Goal: Task Accomplishment & Management: Complete application form

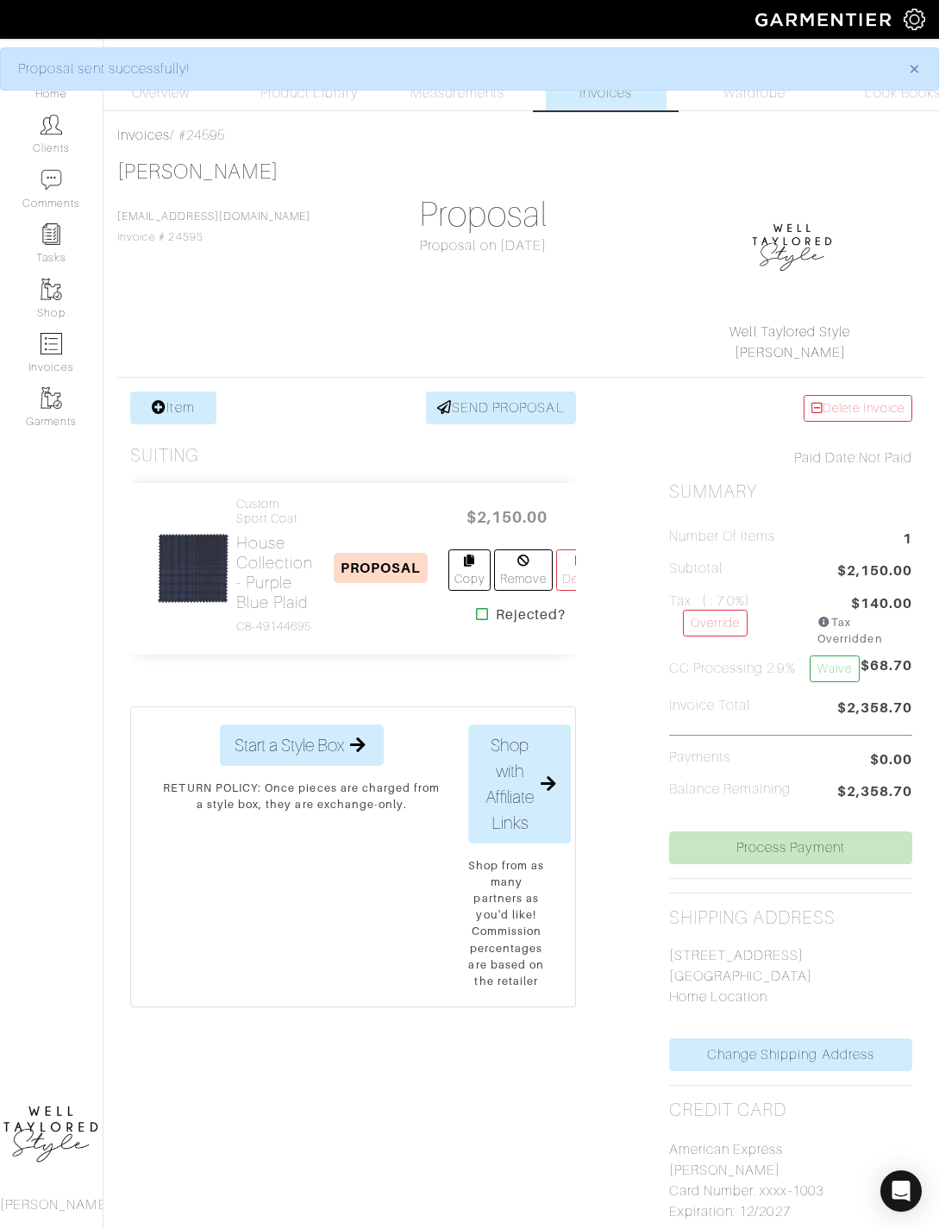
scroll to position [204, 0]
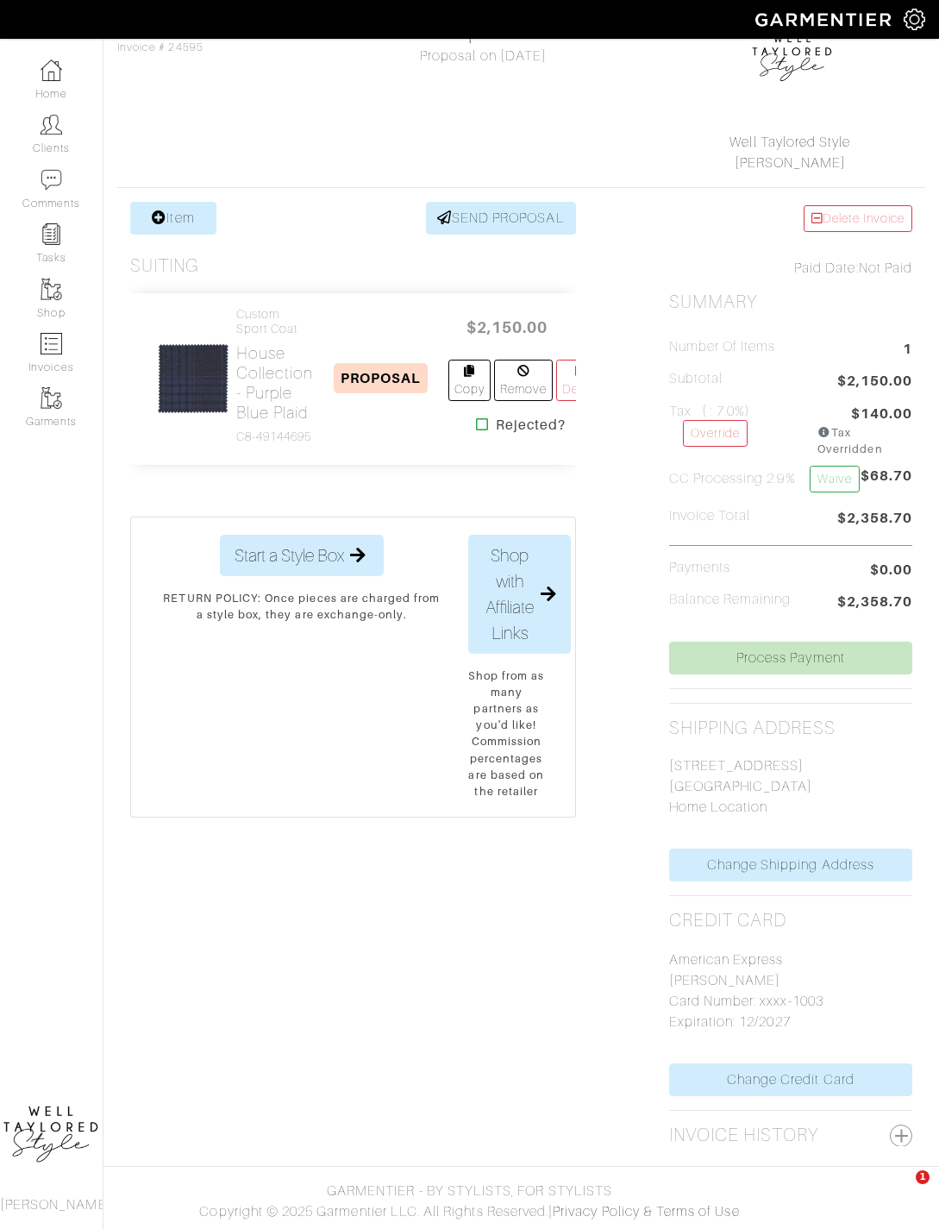
click at [85, 73] on link "Home" at bounding box center [51, 80] width 103 height 54
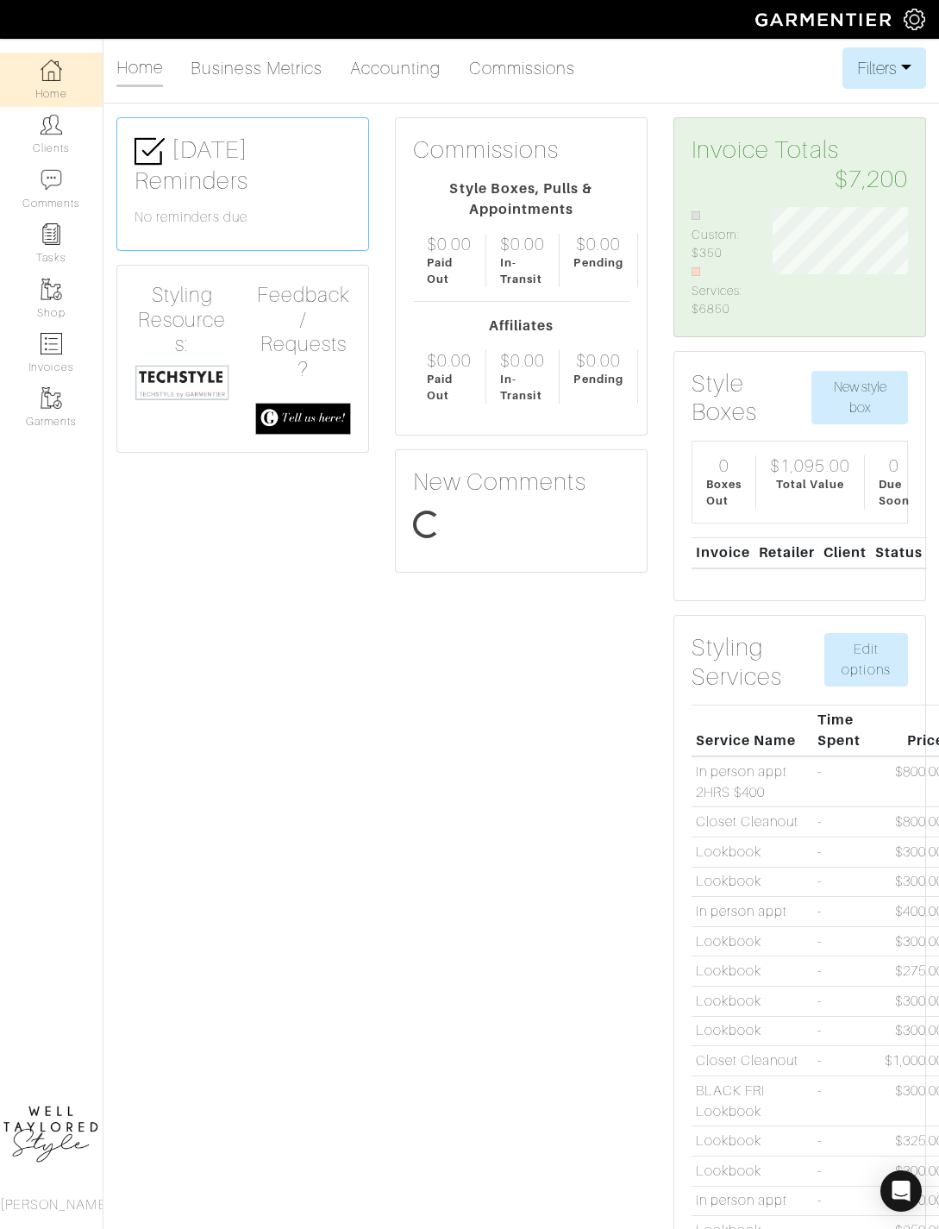
scroll to position [109, 162]
click at [61, 135] on img at bounding box center [52, 125] width 22 height 22
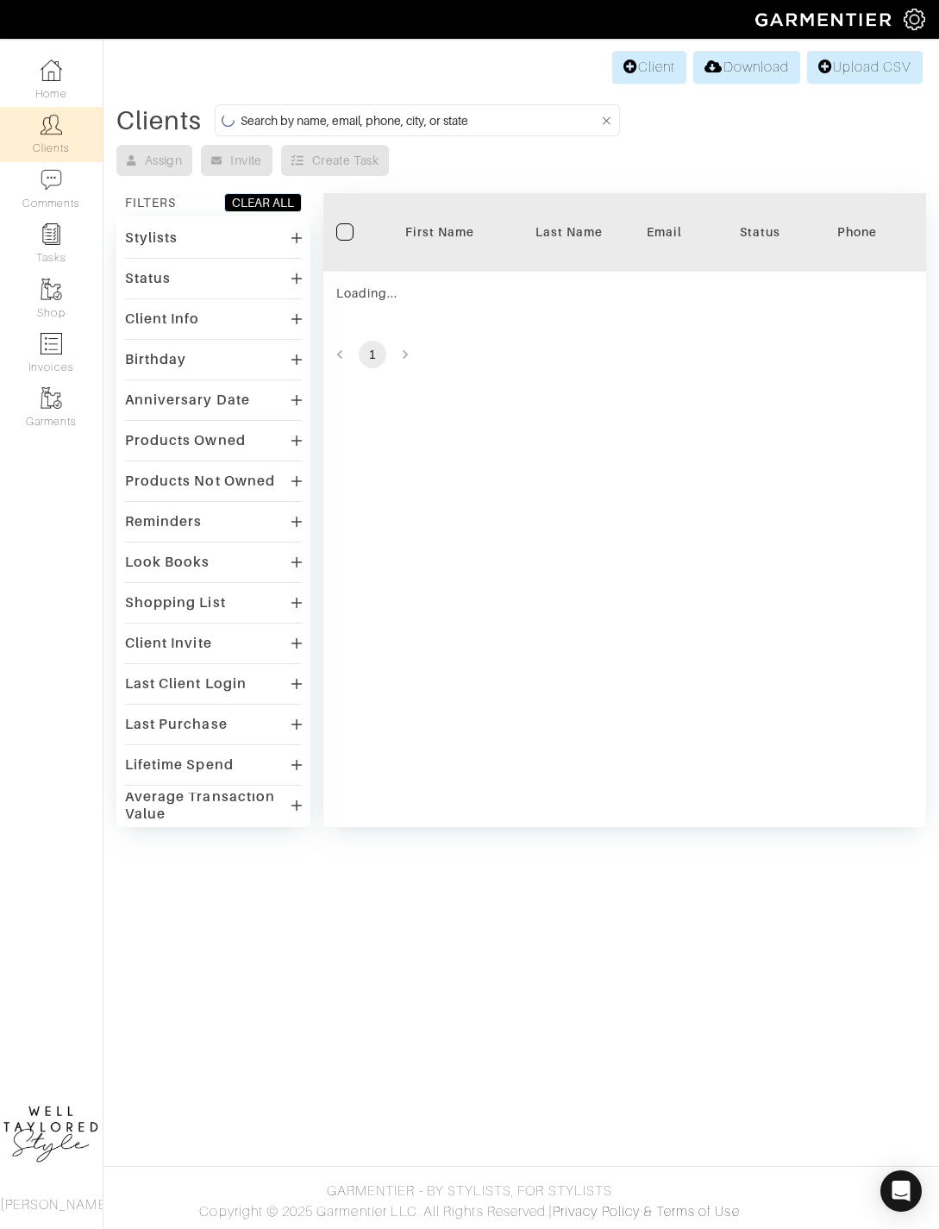
click at [458, 125] on input at bounding box center [420, 121] width 359 height 22
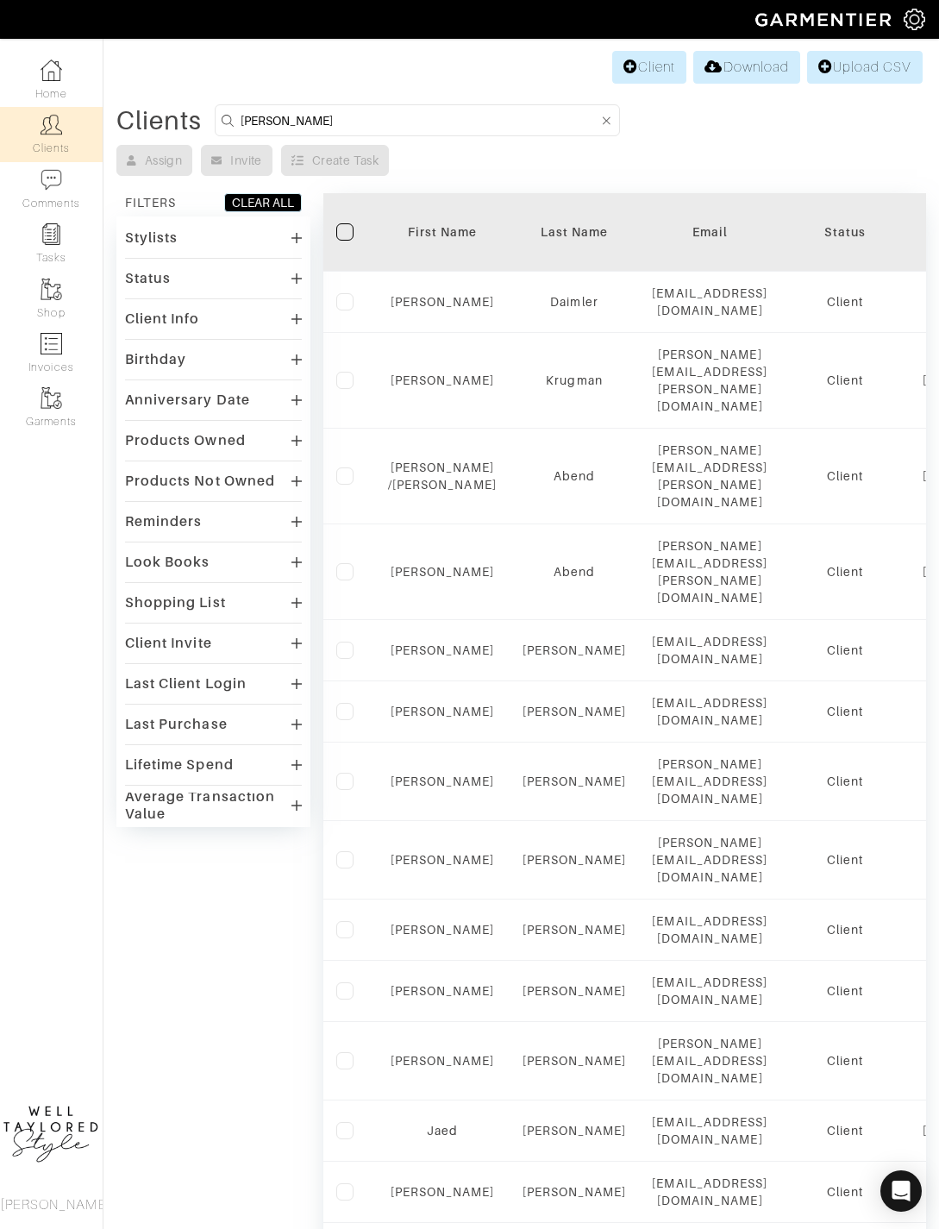
type input "Strohm"
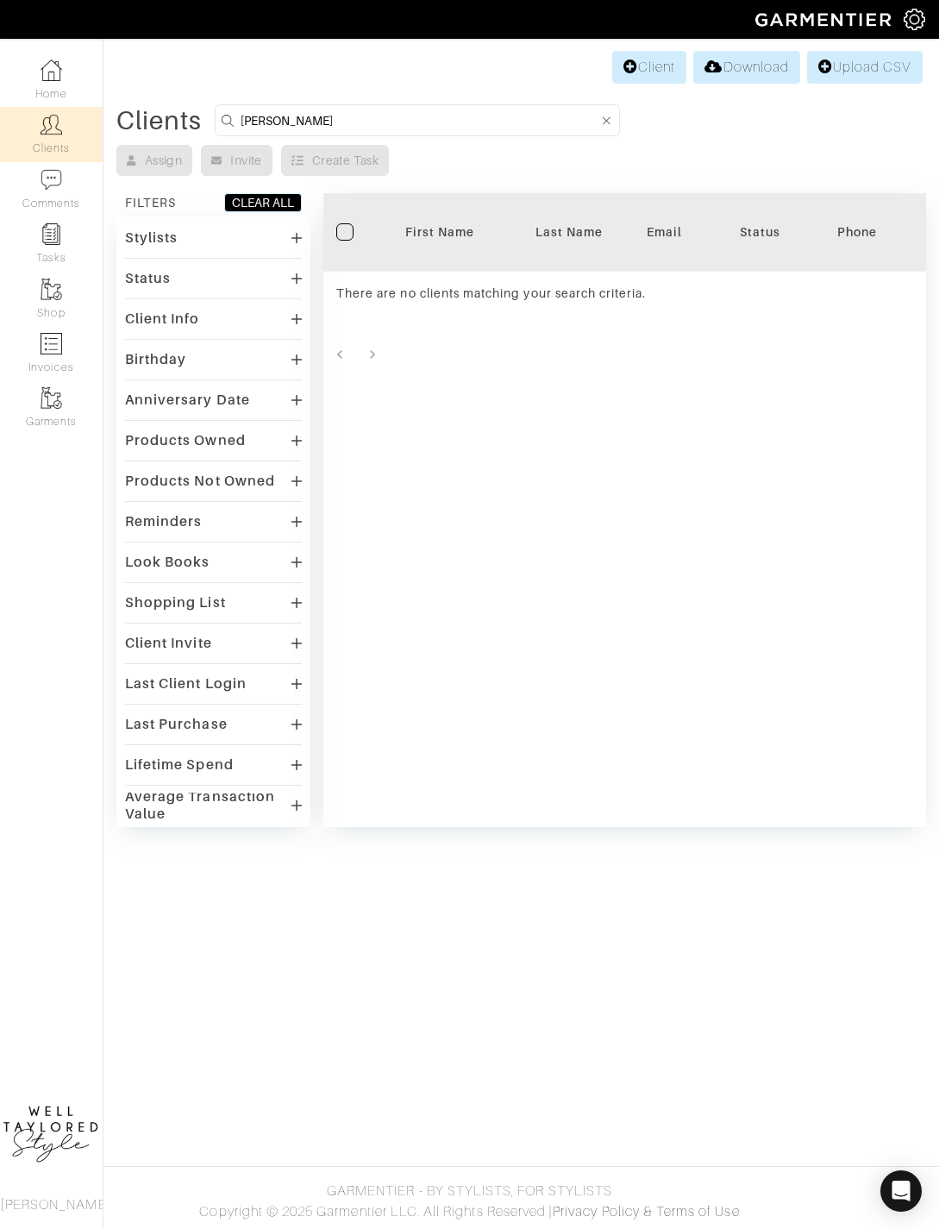
click at [649, 72] on link "Client" at bounding box center [649, 67] width 74 height 33
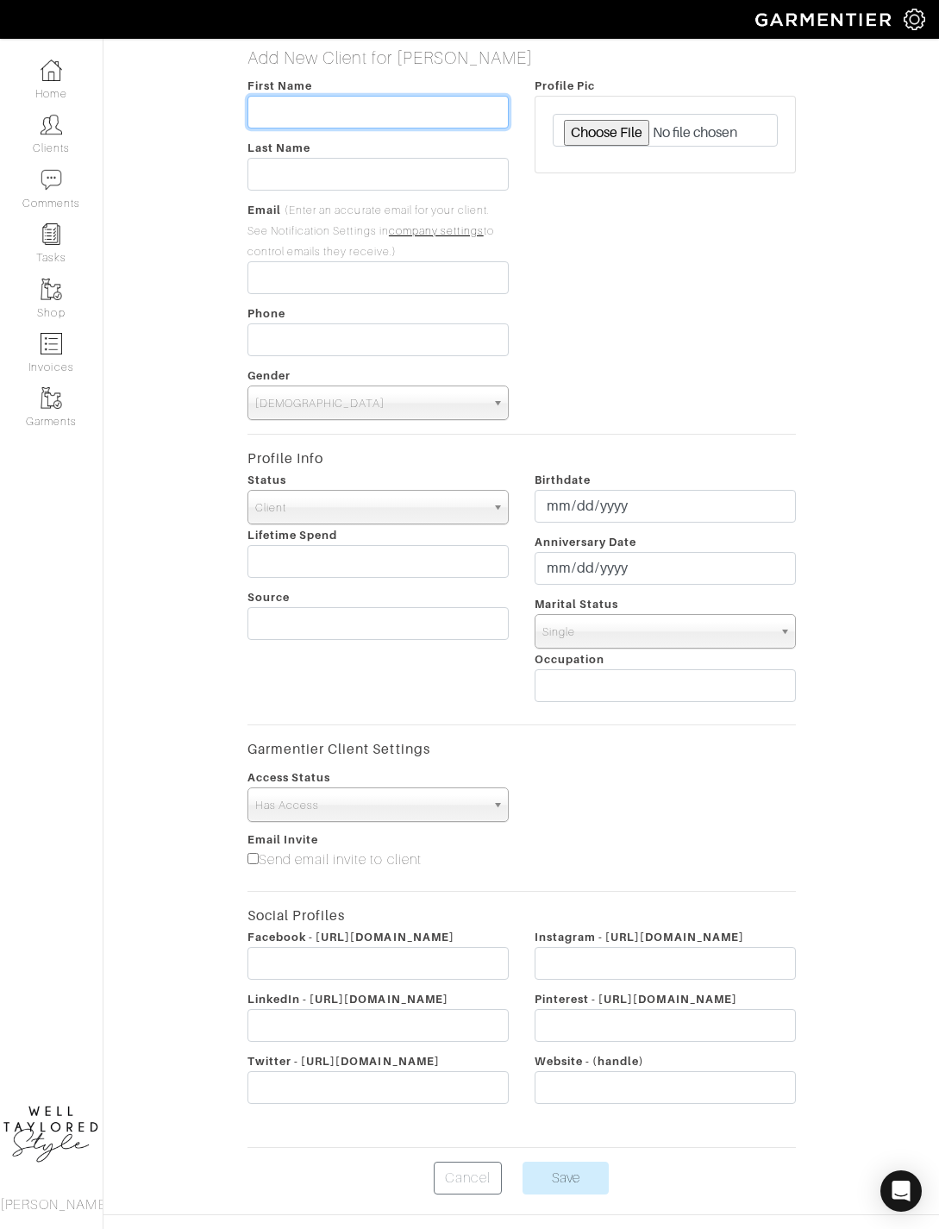
click at [388, 110] on input "text" at bounding box center [378, 112] width 261 height 33
type input "Strohm"
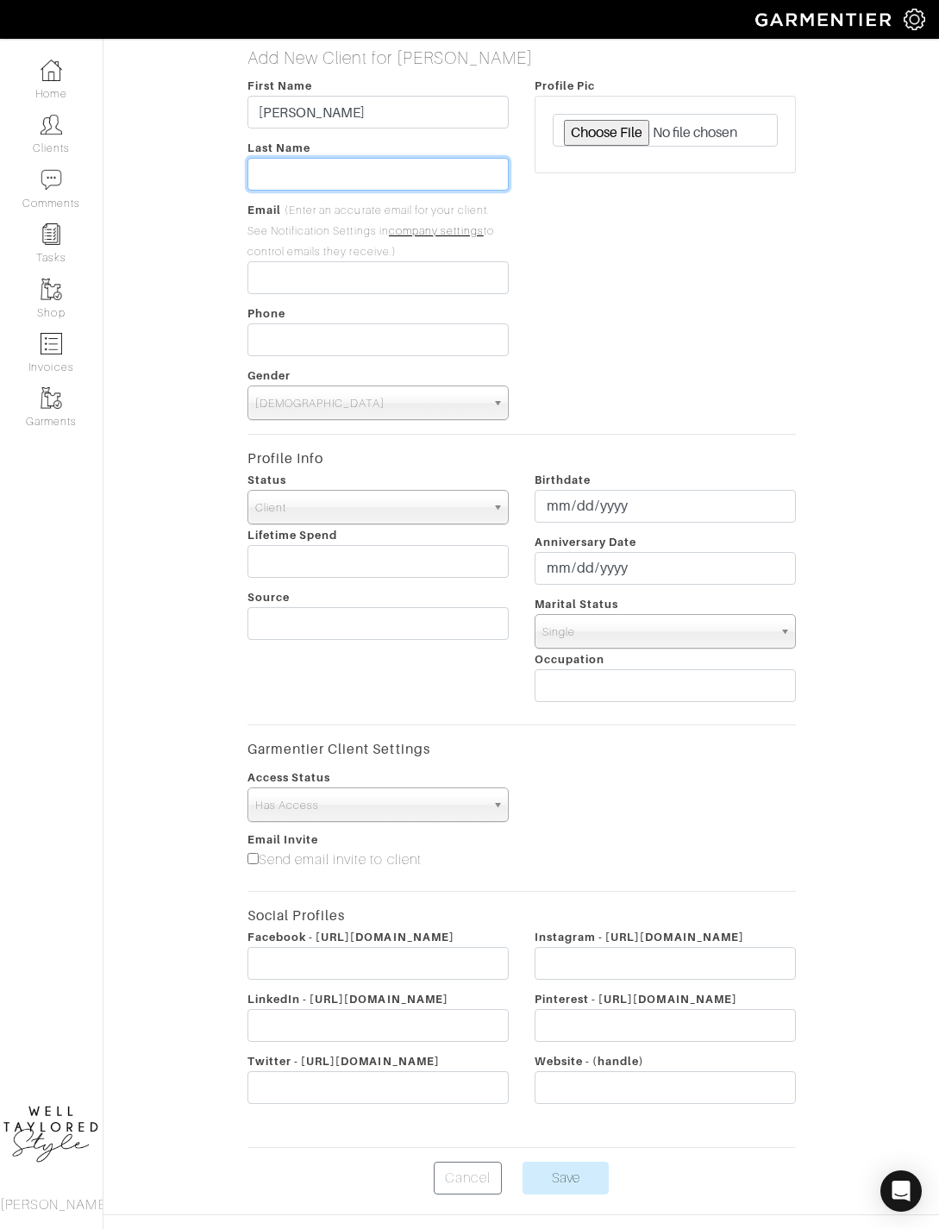
click at [336, 163] on input "text" at bounding box center [378, 174] width 261 height 33
type input "Gaston"
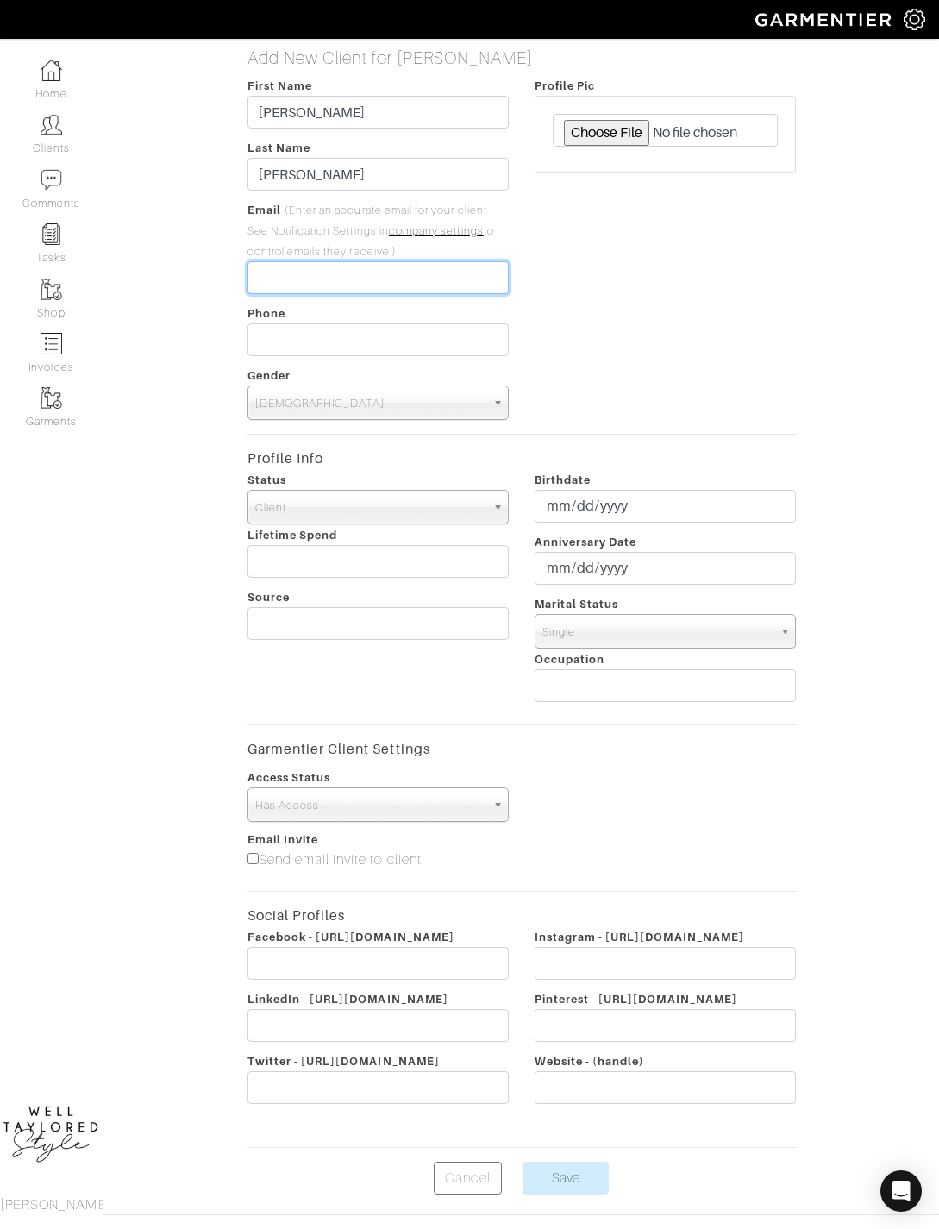
click at [367, 280] on input "email" at bounding box center [378, 277] width 261 height 33
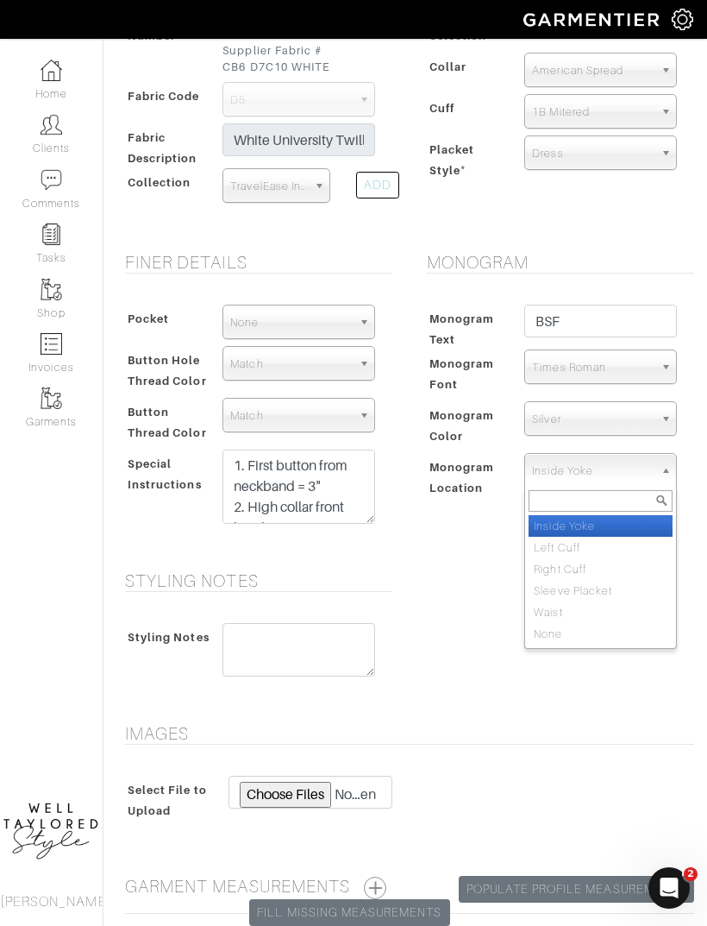
click at [544, 292] on div "Monogram Monogram Text BSF Monogram Font N/A Script Calligraphy Times Roman Blo…" at bounding box center [556, 401] width 302 height 298
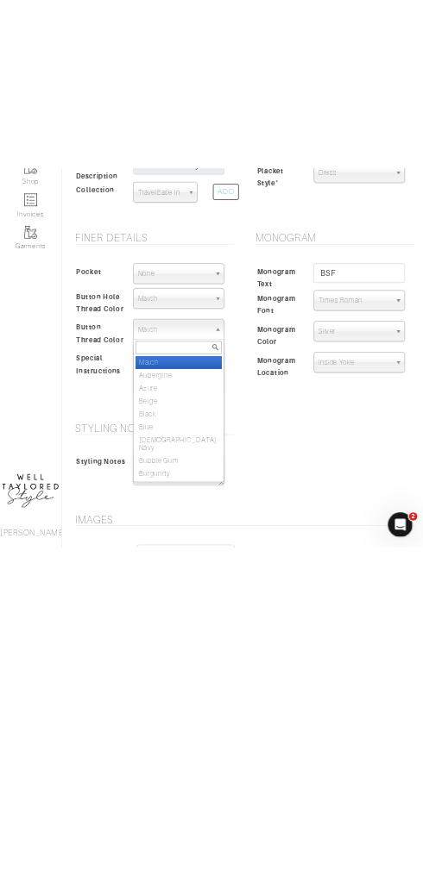
scroll to position [635, 0]
